Goal: Find specific page/section: Find specific page/section

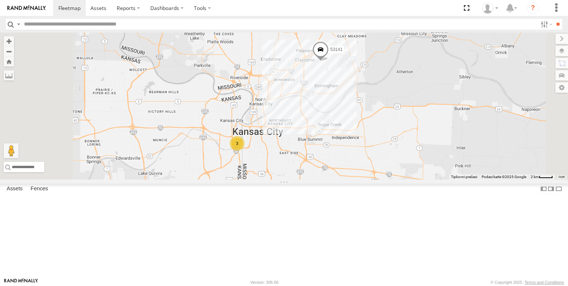
drag, startPoint x: 291, startPoint y: 194, endPoint x: 343, endPoint y: 157, distance: 63.7
click at [343, 157] on div "53263 53239 53238 53139 53217 53265 53241 53271 53280 53203 53102 53205 53136 5…" at bounding box center [284, 106] width 568 height 147
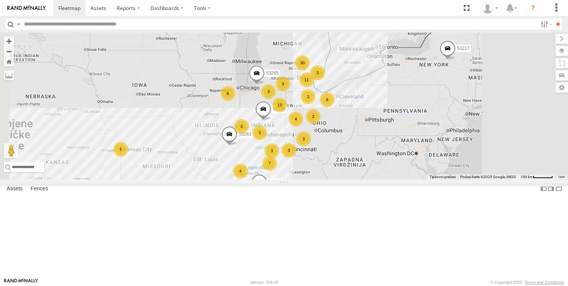
click at [205, 25] on input "text" at bounding box center [279, 24] width 516 height 11
click at [166, 172] on input "text" at bounding box center [85, 167] width 163 height 10
paste input "**********"
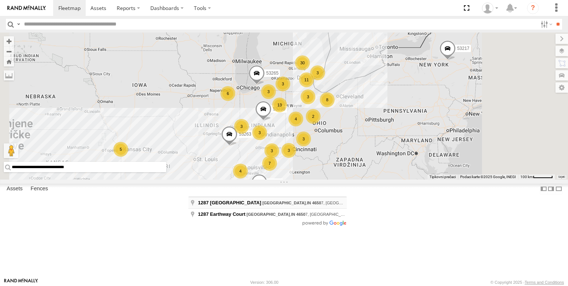
type input "**********"
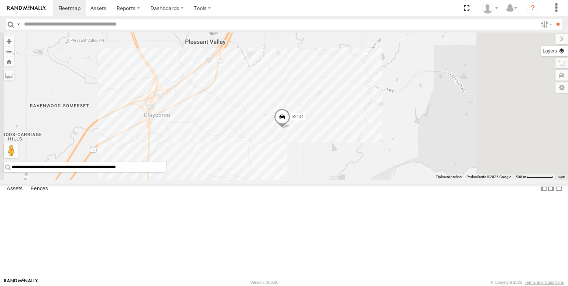
click at [565, 52] on label at bounding box center [554, 51] width 27 height 10
click at [0, 0] on label "Basemaps" at bounding box center [0, 0] width 0 height 0
click at [0, 0] on span "Satellite + Roadmap" at bounding box center [0, 0] width 0 height 0
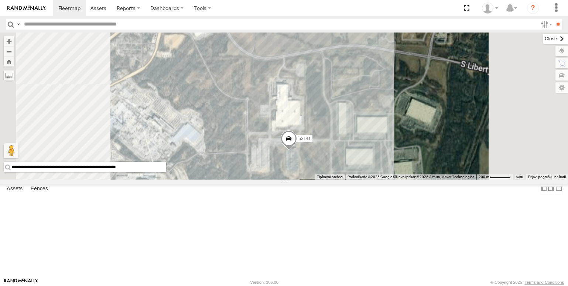
click at [543, 38] on label at bounding box center [555, 39] width 25 height 10
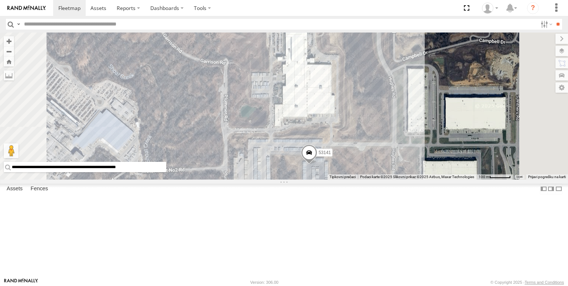
drag, startPoint x: 382, startPoint y: 143, endPoint x: 376, endPoint y: 186, distance: 43.5
click at [376, 179] on div "53263 53229 53239 53139 53217 53253 53241 53141 53205" at bounding box center [284, 106] width 568 height 147
